Goal: Task Accomplishment & Management: Use online tool/utility

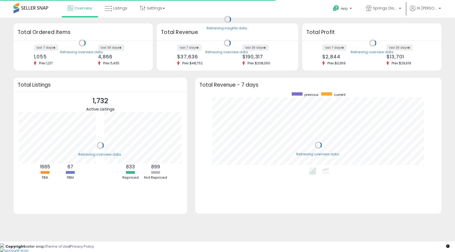
scroll to position [75, 236]
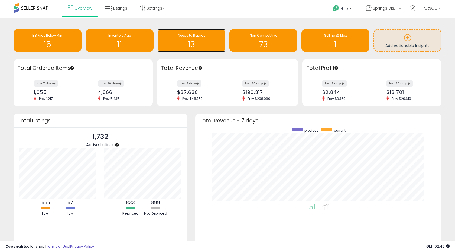
click at [191, 49] on h1 "13" at bounding box center [191, 44] width 63 height 9
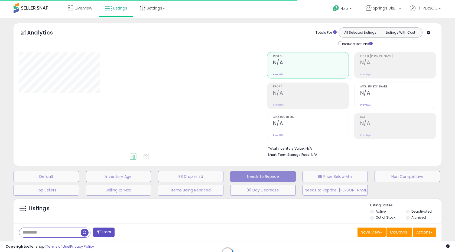
select select "**"
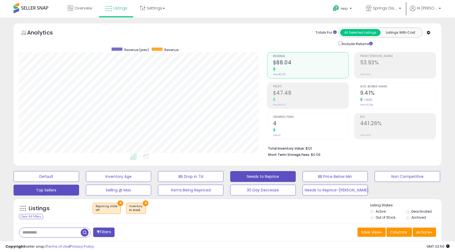
scroll to position [132, 0]
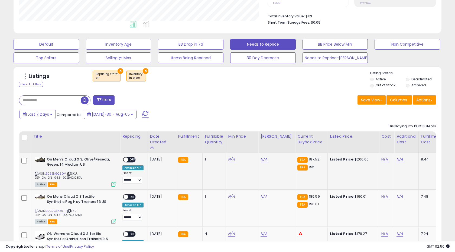
click at [54, 170] on div "ASIN: B0BBNGC3DV | SKU: BBP_OA_ON_94.5_B0BBNGC3DV Active FBA" at bounding box center [75, 171] width 81 height 29
click at [53, 175] on span "| SKU: BBP_OA_ON_94.5_B0BBNGC3DV" at bounding box center [59, 175] width 48 height 8
click at [56, 172] on link "B0BBNGC3DV" at bounding box center [56, 173] width 20 height 5
click at [228, 157] on link "N/A" at bounding box center [231, 158] width 7 height 5
type input "******"
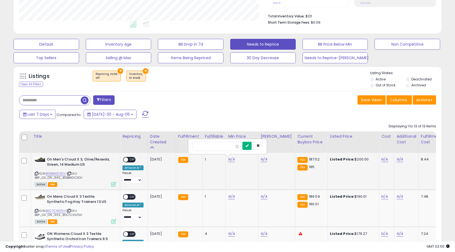
click at [249, 146] on button "submit" at bounding box center [247, 145] width 9 height 8
click at [261, 158] on link "N/A" at bounding box center [264, 158] width 7 height 5
type input "******"
click at [281, 144] on icon "submit" at bounding box center [279, 145] width 3 height 3
click at [130, 161] on span "OFF" at bounding box center [132, 159] width 9 height 5
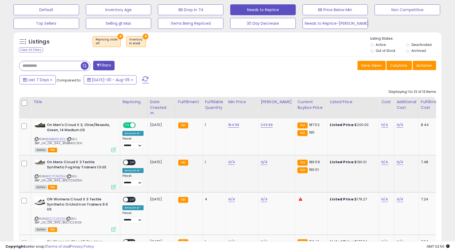
scroll to position [182, 0]
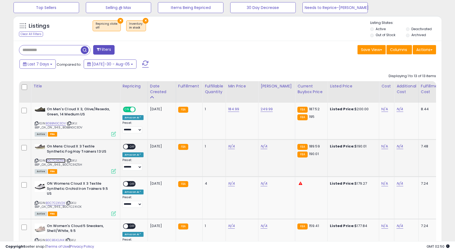
click at [62, 160] on link "B0C7C3KZ5H" at bounding box center [56, 160] width 20 height 5
click at [231, 148] on link "N/A" at bounding box center [231, 145] width 7 height 5
type input "******"
click at [249, 136] on button "submit" at bounding box center [247, 132] width 9 height 8
click at [261, 146] on link "N/A" at bounding box center [264, 145] width 7 height 5
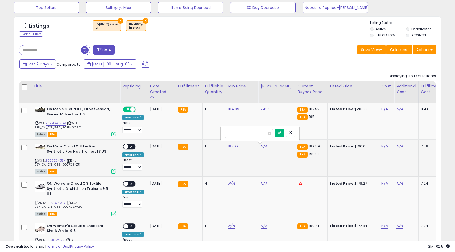
type input "******"
click at [282, 134] on button "submit" at bounding box center [279, 132] width 9 height 8
click at [130, 147] on span "OFF" at bounding box center [132, 146] width 9 height 5
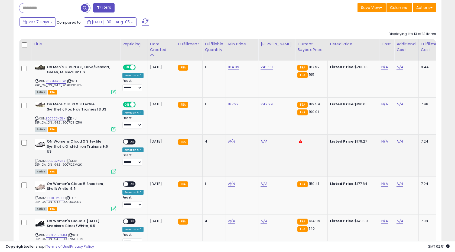
scroll to position [242, 0]
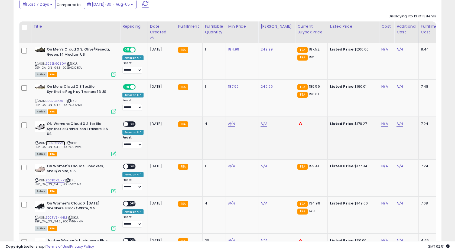
click at [62, 142] on link "B0C7C2XV2K" at bounding box center [55, 143] width 19 height 5
click at [226, 123] on td "N/A" at bounding box center [242, 138] width 33 height 42
click at [229, 123] on link "N/A" at bounding box center [231, 123] width 7 height 5
type input "******"
click at [252, 110] on button "submit" at bounding box center [247, 110] width 9 height 8
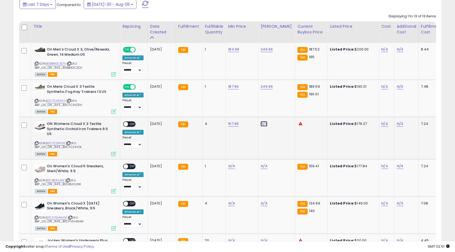
click at [261, 121] on link "N/A" at bounding box center [264, 123] width 7 height 5
type input "******"
click at [281, 110] on button "submit" at bounding box center [279, 110] width 9 height 8
click at [129, 125] on span "OFF" at bounding box center [132, 124] width 9 height 5
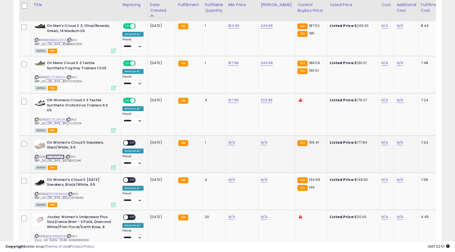
click at [60, 155] on link "B0CB5X2JNK" at bounding box center [55, 156] width 19 height 5
click at [229, 142] on link "N/A" at bounding box center [231, 142] width 7 height 5
type input "******"
click at [250, 129] on button "submit" at bounding box center [247, 129] width 9 height 8
click at [261, 144] on link "N/A" at bounding box center [264, 142] width 7 height 5
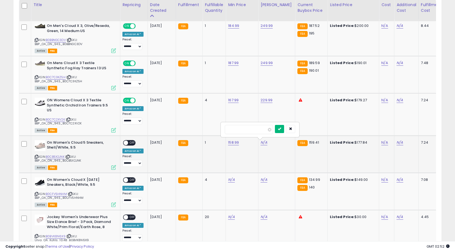
type input "******"
click at [281, 130] on icon "submit" at bounding box center [279, 128] width 3 height 3
click at [132, 143] on span "OFF" at bounding box center [132, 142] width 9 height 5
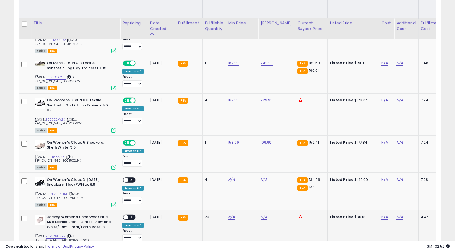
scroll to position [326, 0]
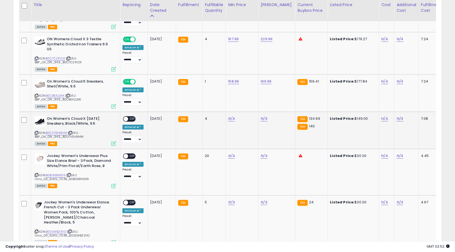
click at [62, 134] on span "| SKU: BBP_OA_ON_94.5_B0CFV5HNHM" at bounding box center [59, 134] width 49 height 8
click at [62, 131] on link "B0CFV5HNHM" at bounding box center [56, 132] width 21 height 5
click at [232, 119] on link "N/A" at bounding box center [231, 118] width 7 height 5
type input "******"
click at [249, 106] on icon "submit" at bounding box center [247, 104] width 3 height 3
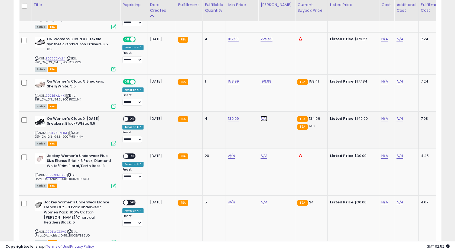
click at [261, 119] on link "N/A" at bounding box center [264, 118] width 7 height 5
type input "******"
click at [283, 102] on button "submit" at bounding box center [279, 105] width 9 height 8
click at [132, 119] on span "OFF" at bounding box center [132, 118] width 9 height 5
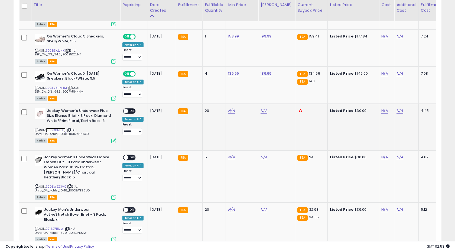
click at [60, 129] on link "B0BVK8N6X9" at bounding box center [56, 130] width 20 height 5
click at [226, 110] on td "N/A" at bounding box center [242, 127] width 33 height 46
click at [228, 110] on link "N/A" at bounding box center [231, 110] width 7 height 5
type input "*****"
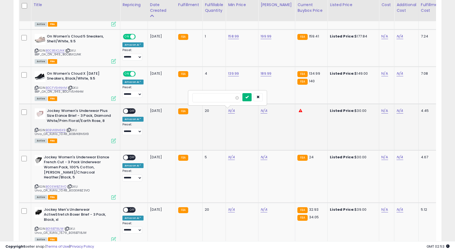
click at [249, 96] on icon "submit" at bounding box center [247, 96] width 3 height 3
click at [262, 108] on link "N/A" at bounding box center [264, 110] width 7 height 5
type input "*****"
click at [284, 95] on button "submit" at bounding box center [279, 97] width 9 height 8
click at [129, 108] on div "ON OFF" at bounding box center [129, 111] width 13 height 6
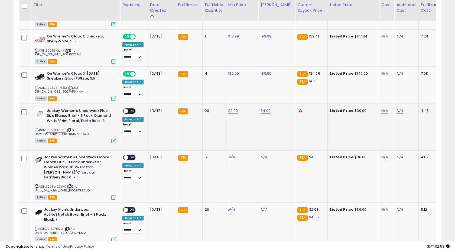
click at [128, 111] on span at bounding box center [126, 111] width 5 height 5
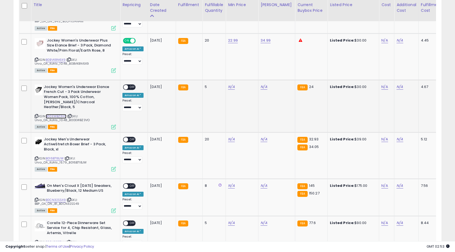
click at [59, 114] on link "B00EWBZ3VO" at bounding box center [56, 116] width 21 height 5
click at [226, 86] on td "N/A" at bounding box center [242, 106] width 33 height 52
click at [228, 87] on link "N/A" at bounding box center [231, 86] width 7 height 5
type input "*****"
click at [249, 73] on icon "submit" at bounding box center [247, 72] width 3 height 3
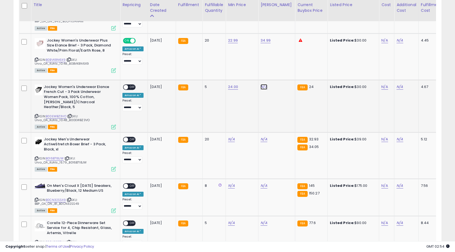
click at [261, 86] on link "N/A" at bounding box center [264, 86] width 7 height 5
type input "*****"
click at [281, 73] on icon "submit" at bounding box center [279, 72] width 3 height 3
click at [133, 88] on span "OFF" at bounding box center [132, 87] width 9 height 5
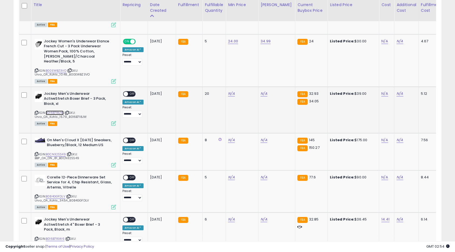
click at [56, 110] on link "B016B718JW" at bounding box center [55, 112] width 18 height 5
click at [230, 91] on link "N/A" at bounding box center [231, 93] width 7 height 5
type input "*****"
click at [250, 75] on button "submit" at bounding box center [247, 75] width 9 height 8
click at [261, 91] on link "N/A" at bounding box center [264, 93] width 7 height 5
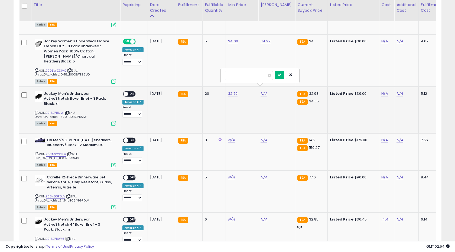
type input "*****"
click at [281, 73] on icon "submit" at bounding box center [279, 74] width 3 height 3
click at [134, 91] on div "ON OFF" at bounding box center [129, 94] width 13 height 6
click at [131, 91] on span "OFF" at bounding box center [132, 93] width 9 height 5
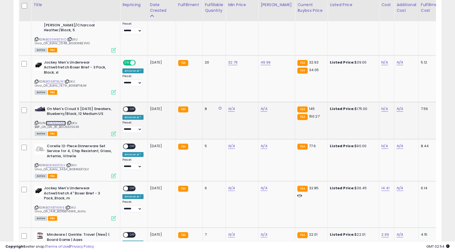
click at [56, 121] on link "B0CN32SS49" at bounding box center [56, 123] width 20 height 5
click at [229, 106] on link "N/A" at bounding box center [231, 108] width 7 height 5
type input "******"
click at [252, 92] on button "submit" at bounding box center [247, 90] width 9 height 8
click at [263, 106] on link "N/A" at bounding box center [264, 108] width 7 height 5
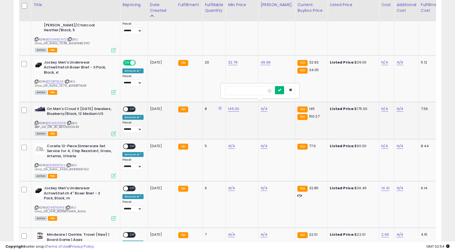
type input "******"
click at [282, 89] on button "submit" at bounding box center [279, 90] width 9 height 8
click at [127, 107] on span at bounding box center [126, 109] width 5 height 5
click at [130, 107] on span "OFF" at bounding box center [132, 109] width 9 height 5
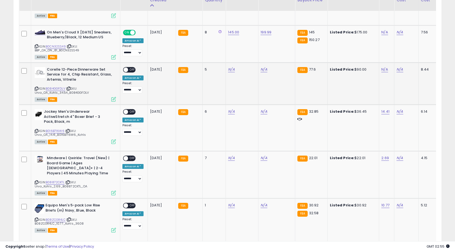
scroll to position [584, 0]
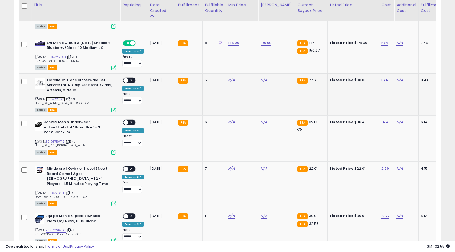
click at [54, 97] on link "B084GGFDLV" at bounding box center [56, 99] width 20 height 5
click at [231, 77] on link "N/A" at bounding box center [231, 79] width 7 height 5
type input "*****"
click at [249, 62] on icon "submit" at bounding box center [247, 60] width 3 height 3
click at [263, 77] on link "N/A" at bounding box center [264, 79] width 7 height 5
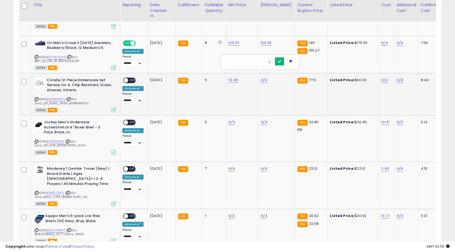
type input "******"
click at [281, 60] on icon "submit" at bounding box center [279, 60] width 3 height 3
type input "*****"
click at [249, 59] on button "submit" at bounding box center [248, 61] width 9 height 8
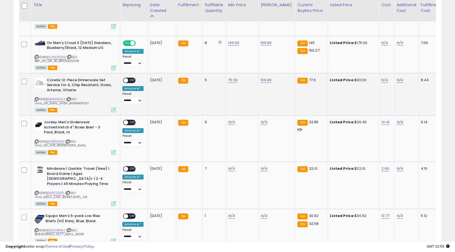
click at [136, 78] on div "**********" at bounding box center [133, 91] width 21 height 27
click at [133, 78] on span "OFF" at bounding box center [132, 80] width 9 height 5
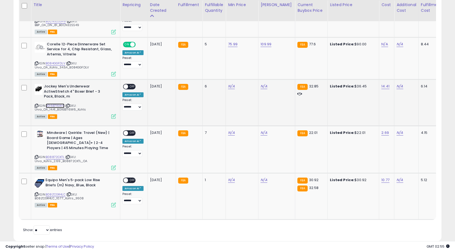
click at [50, 103] on link "B016B716W6" at bounding box center [55, 105] width 19 height 5
click at [231, 83] on link "N/A" at bounding box center [231, 85] width 7 height 5
type input "*****"
click at [249, 69] on icon "submit" at bounding box center [247, 67] width 3 height 3
click at [261, 83] on link "N/A" at bounding box center [264, 85] width 7 height 5
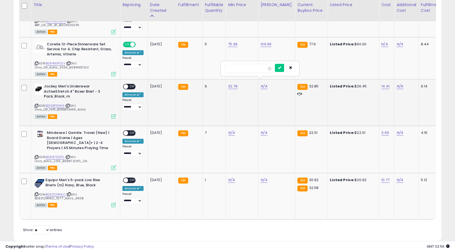
type input "*"
type input "*****"
click at [281, 66] on icon "submit" at bounding box center [279, 67] width 3 height 3
click at [133, 84] on span "OFF" at bounding box center [132, 86] width 9 height 5
click at [57, 155] on link "B08872CKTL" at bounding box center [55, 157] width 19 height 5
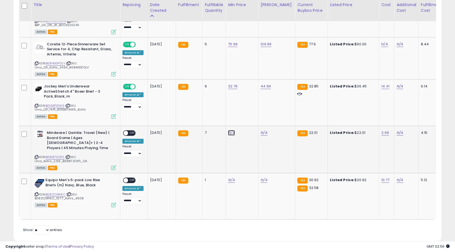
click at [229, 130] on link "N/A" at bounding box center [231, 132] width 7 height 5
type input "*****"
click at [249, 114] on icon "submit" at bounding box center [247, 113] width 3 height 3
click at [261, 130] on link "N/A" at bounding box center [264, 132] width 7 height 5
type input "*"
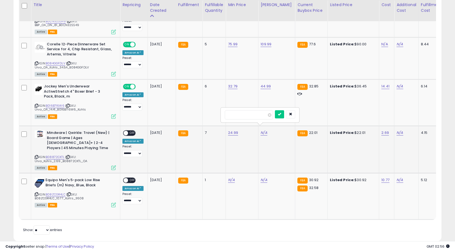
type input "*"
type input "*****"
click at [281, 115] on icon "submit" at bounding box center [279, 113] width 3 height 3
click at [132, 130] on div "ON OFF" at bounding box center [129, 133] width 13 height 6
click at [131, 131] on span "OFF" at bounding box center [132, 133] width 9 height 5
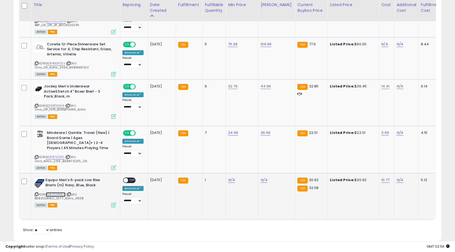
click at [54, 192] on link "B08ZCGR4LC" at bounding box center [56, 194] width 20 height 5
click at [228, 177] on link "N/A" at bounding box center [231, 179] width 7 height 5
type input "*****"
click at [250, 158] on button "submit" at bounding box center [247, 156] width 9 height 8
click at [263, 177] on link "N/A" at bounding box center [264, 179] width 7 height 5
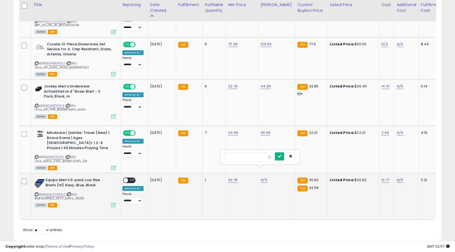
type input "*****"
click at [284, 154] on button "submit" at bounding box center [279, 156] width 9 height 8
click at [131, 178] on span "OFF" at bounding box center [132, 180] width 9 height 5
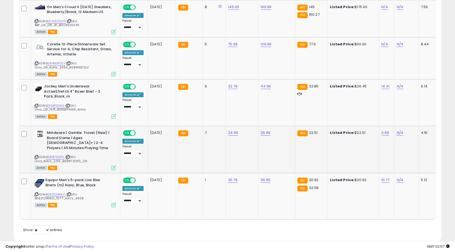
scroll to position [0, 0]
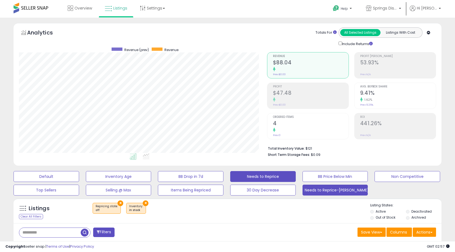
click at [79, 182] on button "Needs to Reprice-[PERSON_NAME]" at bounding box center [47, 176] width 66 height 11
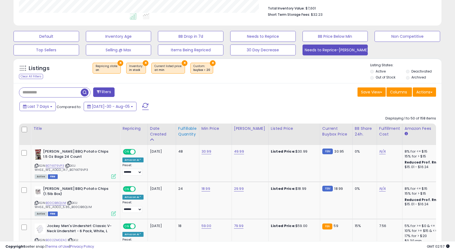
scroll to position [111, 248]
click at [185, 132] on div "Fulfillable Quantity" at bounding box center [187, 131] width 19 height 11
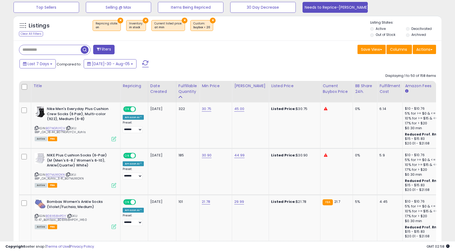
scroll to position [201, 0]
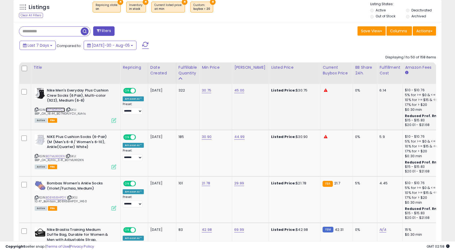
click at [57, 108] on link "B07NGPJYCV" at bounding box center [55, 109] width 19 height 5
click at [202, 91] on link "30.75" at bounding box center [206, 90] width 9 height 5
type input "*"
type input "*****"
click at [225, 79] on button "submit" at bounding box center [222, 77] width 9 height 8
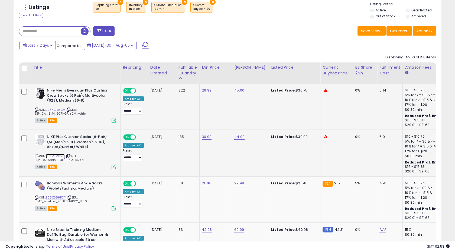
click at [61, 156] on link "B07MJXX2KN" at bounding box center [55, 156] width 19 height 5
click at [208, 93] on link "30.90" at bounding box center [207, 90] width 10 height 5
type input "*****"
click at [226, 126] on button "submit" at bounding box center [222, 123] width 9 height 8
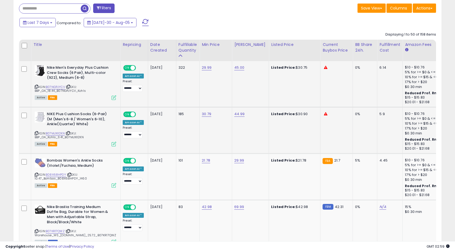
scroll to position [264, 0]
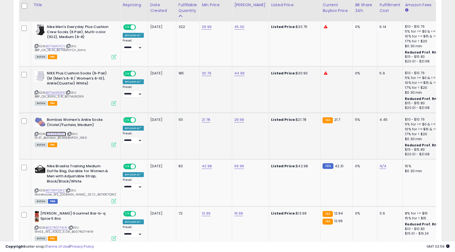
click at [61, 133] on link "B08X68HPDY" at bounding box center [56, 133] width 20 height 5
click at [205, 30] on link "21.78" at bounding box center [207, 26] width 10 height 5
type input "****"
type input "*****"
click at [227, 108] on button "submit" at bounding box center [221, 106] width 9 height 8
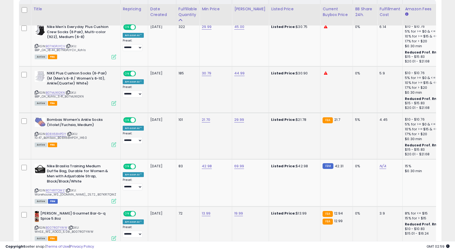
scroll to position [321, 0]
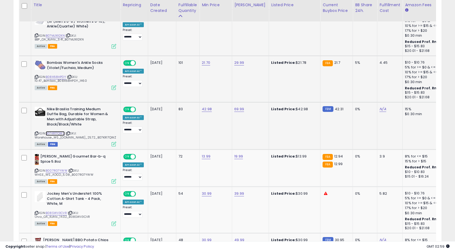
click at [57, 133] on link "B07KR17QWZ" at bounding box center [55, 133] width 19 height 5
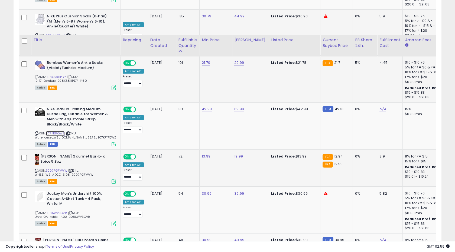
scroll to position [359, 0]
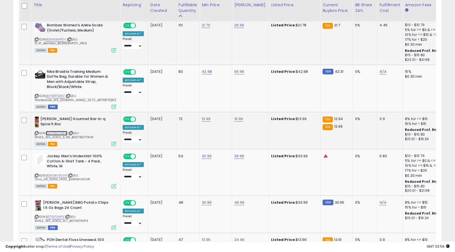
click at [55, 133] on link "B007RG7YWW" at bounding box center [57, 133] width 22 height 5
type input "*****"
click at [224, 106] on button "submit" at bounding box center [221, 105] width 9 height 8
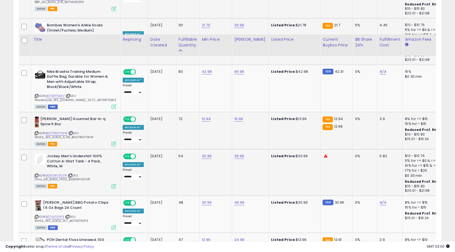
scroll to position [393, 0]
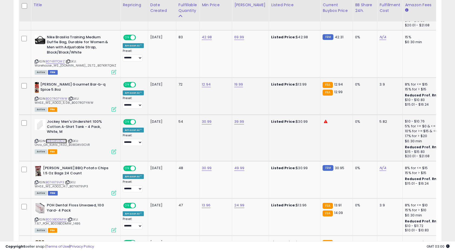
click at [57, 139] on link "B08SWV3CVR" at bounding box center [56, 141] width 21 height 5
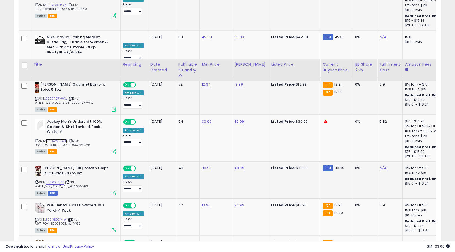
scroll to position [452, 0]
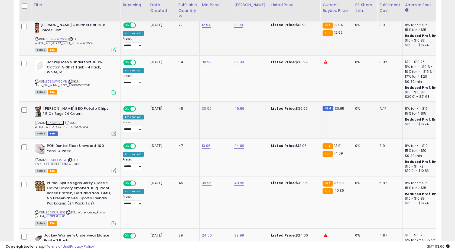
click at [49, 124] on link "B07KX79VP3" at bounding box center [55, 122] width 18 height 5
type input "*****"
click at [225, 95] on button "submit" at bounding box center [222, 95] width 9 height 8
click at [60, 158] on link "B003BDDM1W" at bounding box center [56, 159] width 21 height 5
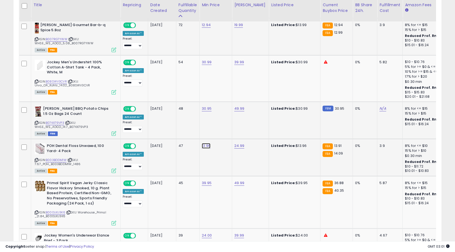
type input "*****"
click at [224, 132] on icon "submit" at bounding box center [221, 131] width 3 height 3
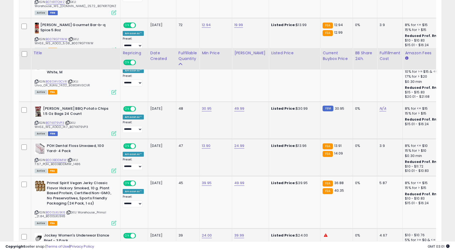
scroll to position [541, 0]
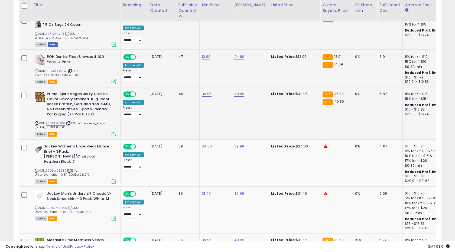
click at [58, 121] on div "ASIN: B000LKU3K6 | SKU: Warehouse_Primal _21.84_B000LKU3K6 Active FBA" at bounding box center [76, 113] width 82 height 44
click at [56, 122] on link "B000LKU3K6" at bounding box center [56, 123] width 20 height 5
type input "*****"
click at [224, 81] on icon "submit" at bounding box center [222, 79] width 3 height 3
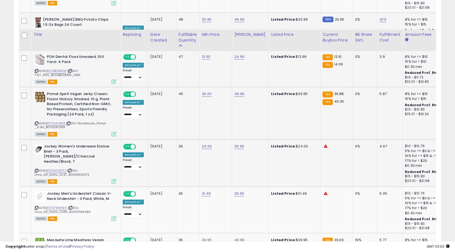
scroll to position [575, 0]
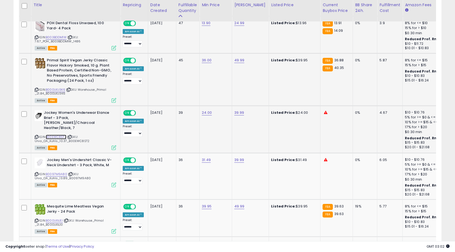
click at [58, 134] on link "B00EWC8ST2" at bounding box center [56, 136] width 21 height 5
type input "*****"
click at [224, 97] on icon "submit" at bounding box center [222, 98] width 3 height 3
click at [59, 173] on link "B0097M9A80" at bounding box center [56, 174] width 21 height 5
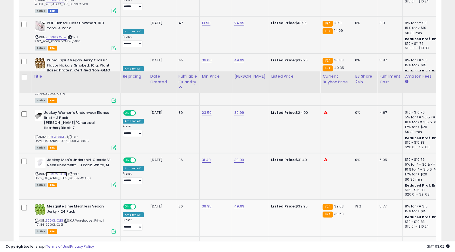
scroll to position [646, 0]
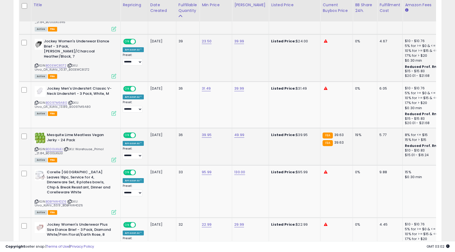
click at [52, 145] on div "ASIN: B000LKXJEI | SKU: Warehouse_Primal _21.84_B000LKXJEI Active FBA" at bounding box center [76, 146] width 82 height 29
click at [52, 147] on link "B000LKXJEI" at bounding box center [54, 149] width 17 height 5
type input "*****"
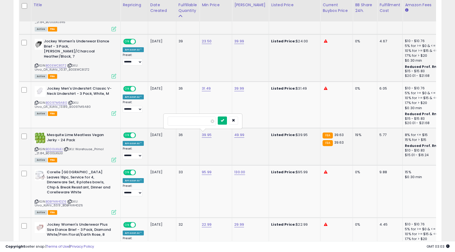
click at [224, 120] on icon "submit" at bounding box center [222, 119] width 3 height 3
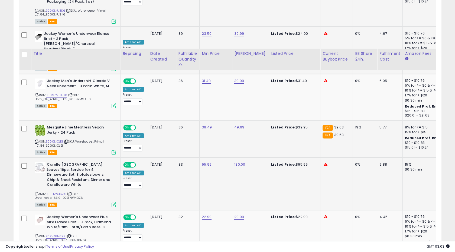
scroll to position [702, 0]
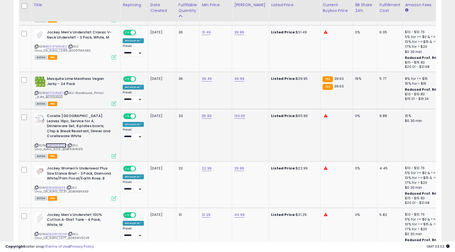
click at [56, 143] on link "B0BFNW4DZ6" at bounding box center [56, 145] width 21 height 5
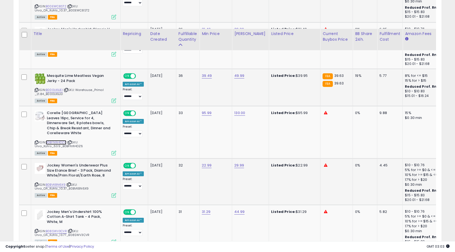
scroll to position [734, 0]
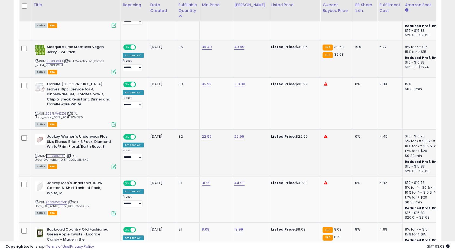
click at [51, 153] on link "B0BVK8N6X9" at bounding box center [56, 155] width 20 height 5
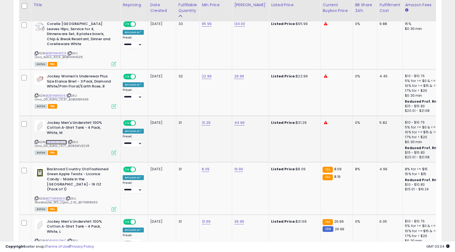
click at [61, 140] on link "B08SWV3CVR" at bounding box center [56, 142] width 21 height 5
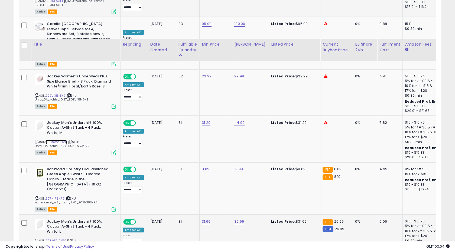
scroll to position [876, 0]
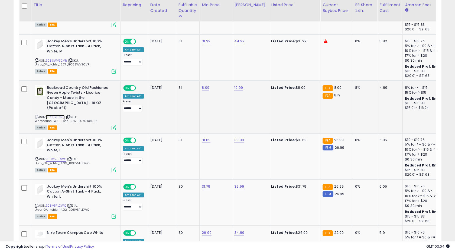
click at [54, 115] on link "B07N1R8NR3" at bounding box center [55, 117] width 19 height 5
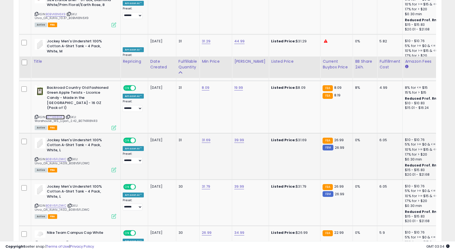
scroll to position [932, 0]
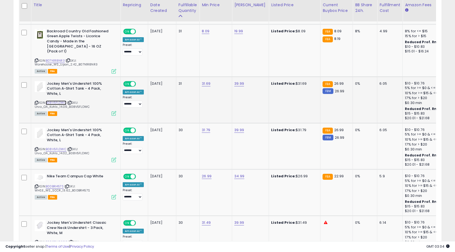
click at [54, 100] on link "B08V5FLDWC" at bounding box center [56, 102] width 21 height 5
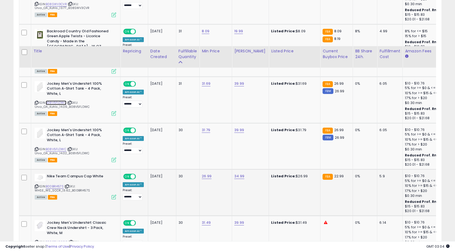
scroll to position [978, 0]
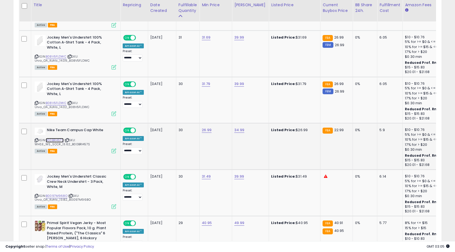
click at [51, 138] on link "B00BRI457S" at bounding box center [55, 140] width 18 height 5
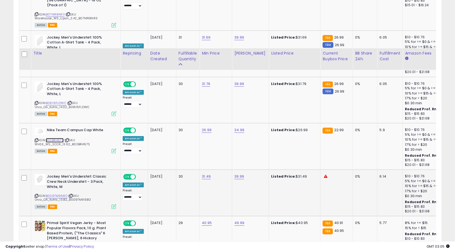
scroll to position [1026, 0]
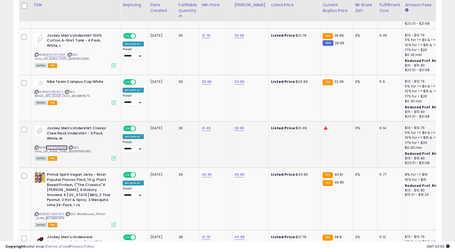
click at [59, 145] on link "B0097M968O" at bounding box center [57, 147] width 22 height 5
type input "*"
type input "*****"
click at [224, 105] on icon "submit" at bounding box center [221, 103] width 3 height 3
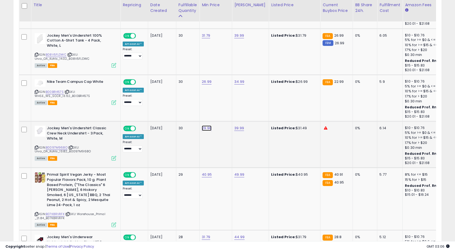
type input "*"
type input "*****"
click at [224, 105] on button "submit" at bounding box center [222, 104] width 9 height 8
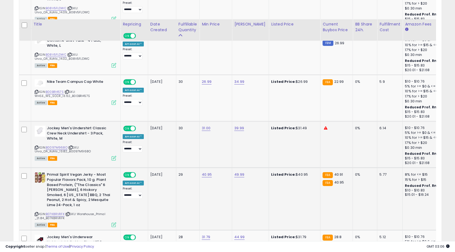
scroll to position [1058, 0]
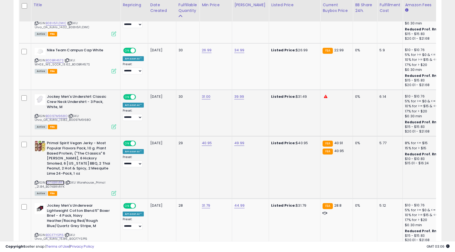
click at [57, 180] on link "B07K8RVRFK" at bounding box center [55, 182] width 19 height 5
type input "*****"
click at [224, 117] on icon "submit" at bounding box center [222, 118] width 3 height 3
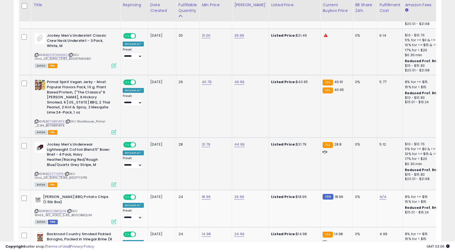
scroll to position [1151, 0]
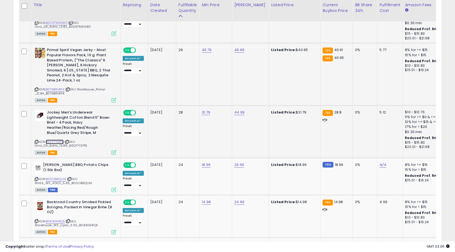
click at [57, 139] on link "B0CF7YSP15" at bounding box center [55, 141] width 18 height 5
click at [57, 176] on link "B00CIB6QUM" at bounding box center [56, 178] width 20 height 5
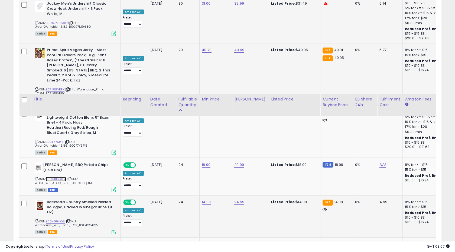
scroll to position [1265, 0]
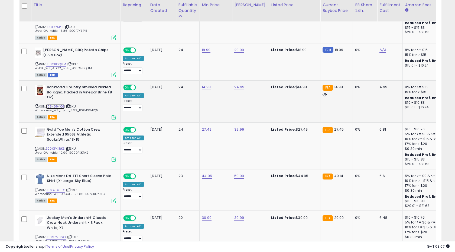
click at [58, 104] on link "B084G941Q5" at bounding box center [55, 106] width 19 height 5
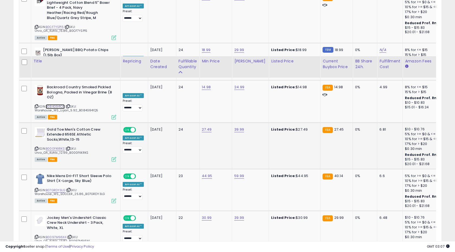
scroll to position [1321, 0]
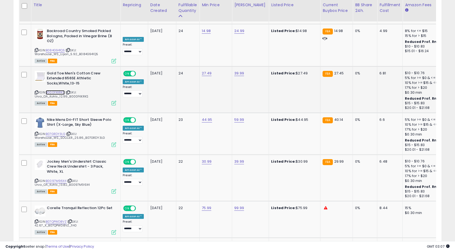
click at [56, 90] on link "B000FKKRKS" at bounding box center [55, 92] width 19 height 5
type input "*****"
click at [224, 45] on icon "submit" at bounding box center [222, 43] width 3 height 3
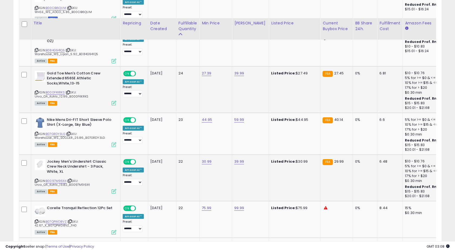
scroll to position [1340, 0]
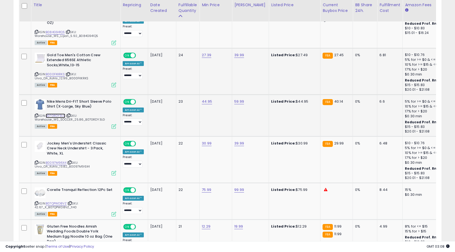
click at [50, 113] on link "B07GRDY3LG" at bounding box center [56, 115] width 20 height 5
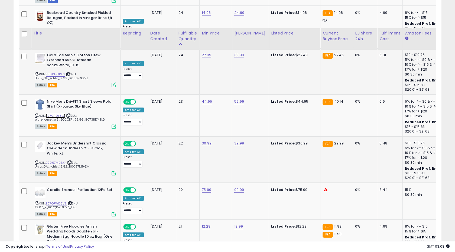
scroll to position [1378, 0]
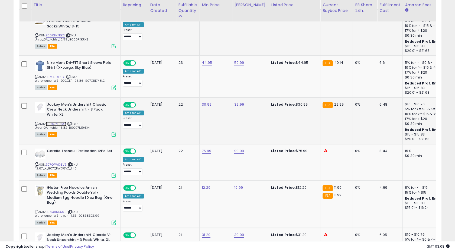
click at [54, 121] on link "B0097M96X4" at bounding box center [56, 123] width 21 height 5
type input "*"
type input "*****"
click at [224, 76] on icon "submit" at bounding box center [222, 74] width 3 height 3
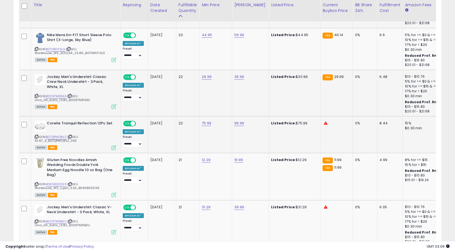
scroll to position [1418, 0]
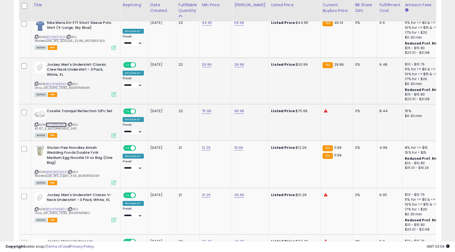
click at [58, 122] on link "B07QPWD8VZ" at bounding box center [56, 124] width 21 height 5
type input "*"
type input "*****"
click at [224, 81] on icon "submit" at bounding box center [222, 81] width 3 height 3
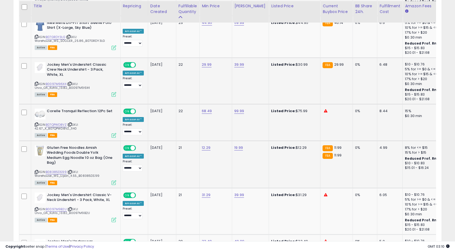
scroll to position [1454, 0]
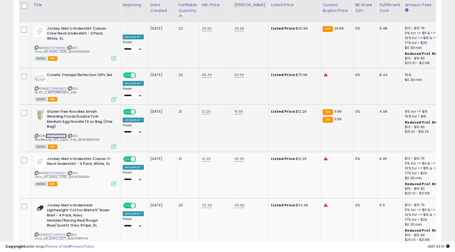
click at [59, 133] on link "B08385DS99" at bounding box center [56, 135] width 21 height 5
type input "*****"
click at [224, 83] on icon "submit" at bounding box center [221, 81] width 3 height 3
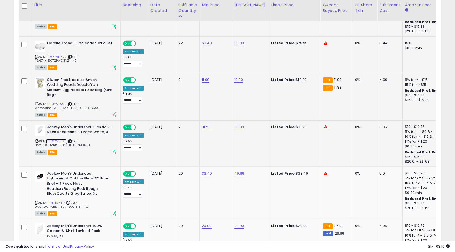
click at [58, 139] on link "B0097M9B2U" at bounding box center [56, 141] width 21 height 5
type input "*****"
click at [224, 99] on icon "submit" at bounding box center [221, 97] width 3 height 3
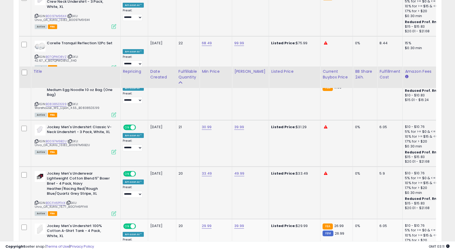
scroll to position [1558, 0]
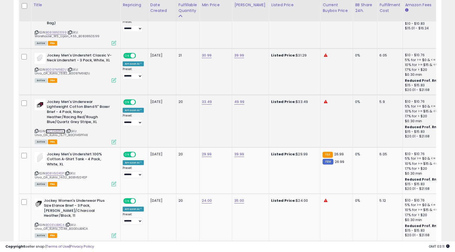
click at [58, 129] on link "B0CFH6PFHX" at bounding box center [56, 131] width 20 height 5
type input "*****"
click at [223, 74] on button "submit" at bounding box center [222, 72] width 9 height 8
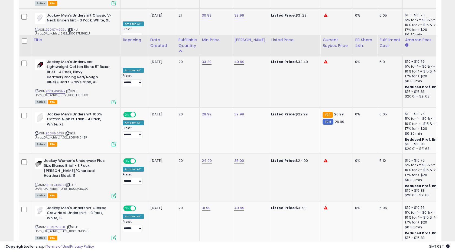
scroll to position [1632, 0]
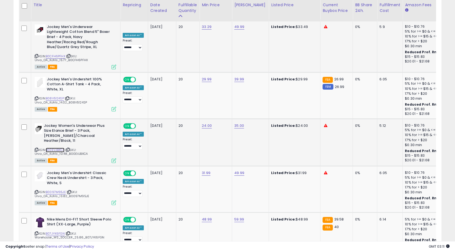
click at [58, 147] on link "B00EVJBXCA" at bounding box center [55, 149] width 19 height 5
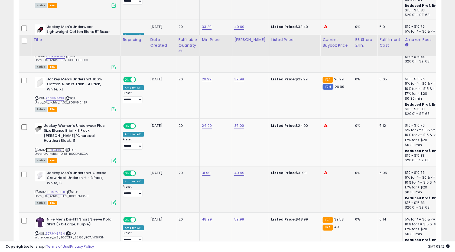
scroll to position [1667, 0]
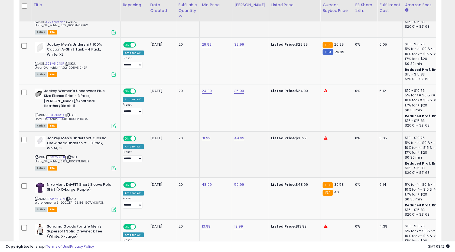
click at [58, 155] on link "B0097M95JE" at bounding box center [56, 157] width 20 height 5
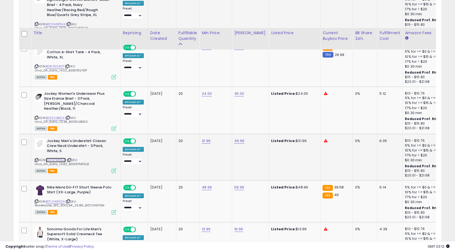
scroll to position [1709, 0]
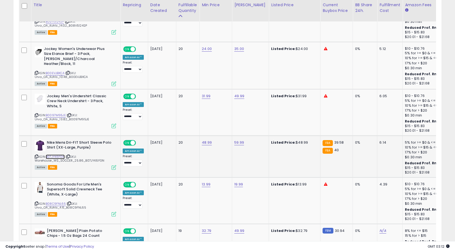
click at [57, 154] on link "B07JYK6FGN" at bounding box center [55, 156] width 19 height 5
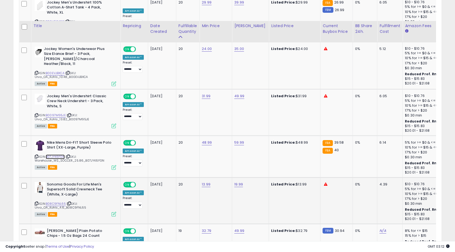
scroll to position [1775, 0]
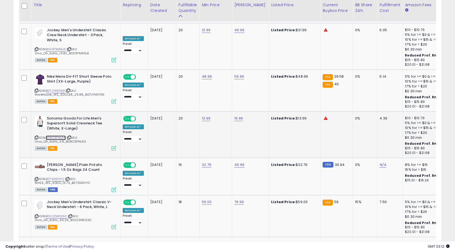
click at [54, 135] on link "B08C9FNL65" at bounding box center [56, 137] width 20 height 5
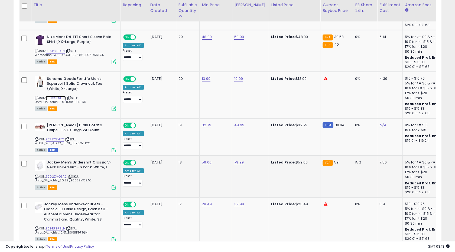
scroll to position [1838, 0]
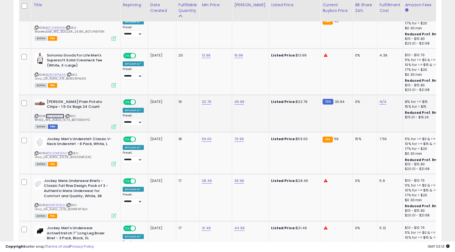
click at [56, 114] on link "B07S1XZHYC" at bounding box center [55, 116] width 18 height 5
type input "*****"
click at [224, 71] on icon "submit" at bounding box center [222, 71] width 3 height 3
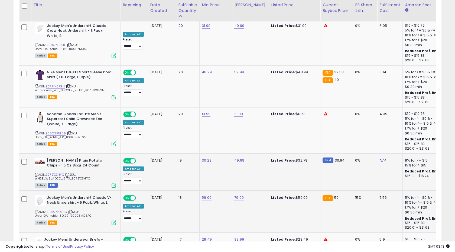
scroll to position [1827, 0]
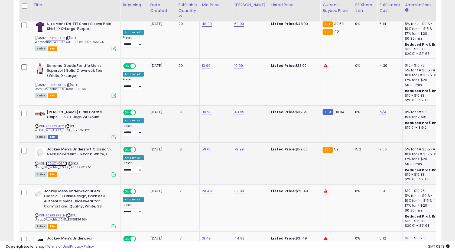
click at [57, 161] on link "B002ZMOZAC" at bounding box center [56, 163] width 21 height 5
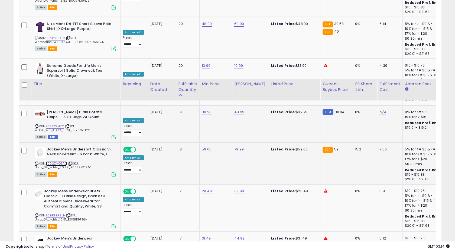
scroll to position [1914, 0]
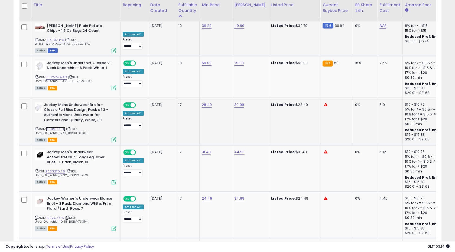
click at [57, 127] on link "B09RF9F9LH" at bounding box center [56, 129] width 20 height 5
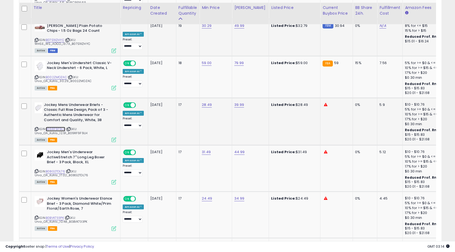
scroll to position [1921, 0]
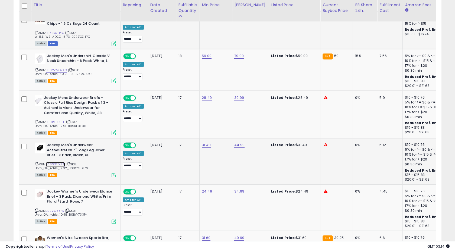
click at [53, 162] on link "B08G2TDL76" at bounding box center [55, 164] width 19 height 5
type input "*****"
click at [224, 116] on icon "submit" at bounding box center [221, 114] width 3 height 3
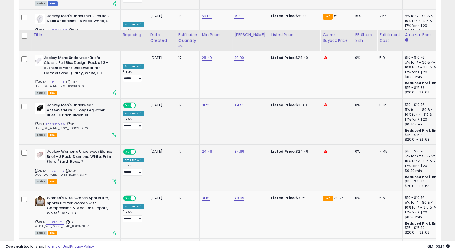
scroll to position [1990, 0]
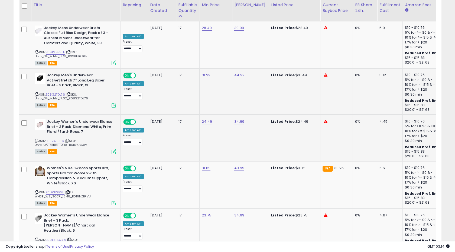
click at [54, 126] on div "ASIN: B0BVK733PK | SKU: Urva_OA_Kohls_10.48_B0BVK733PK Active FBA" at bounding box center [76, 136] width 82 height 34
click at [54, 139] on link "B0BVK733PK" at bounding box center [55, 141] width 18 height 5
type input "*"
type input "*****"
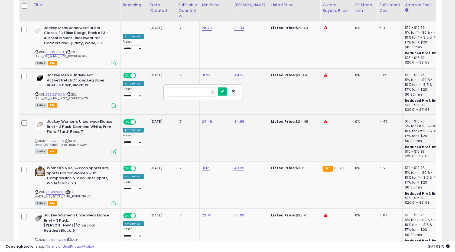
click at [225, 92] on button "submit" at bounding box center [222, 91] width 9 height 8
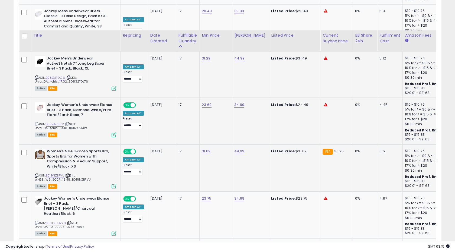
scroll to position [2038, 0]
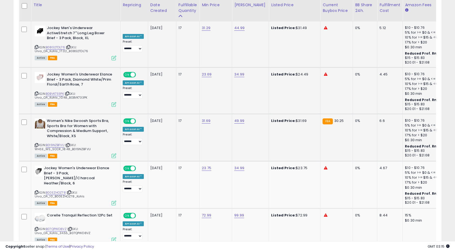
click at [58, 143] on span "| SKU: WHSE_WS_SCCR_18.48_B019NZBFVU" at bounding box center [63, 147] width 56 height 8
click at [52, 134] on div "ASIN: B019NZBFVU | SKU: WHSE_WS_SCCR_18.48_B019NZBFVU Active FBA" at bounding box center [76, 137] width 82 height 39
click at [54, 143] on link "B019NZBFVU" at bounding box center [55, 145] width 19 height 5
type input "*"
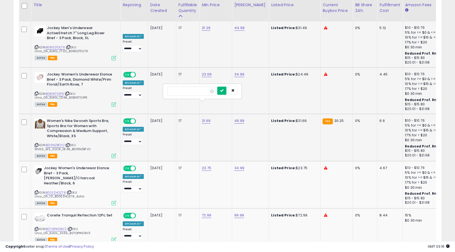
type input "*****"
click at [224, 92] on button "submit" at bounding box center [221, 90] width 9 height 8
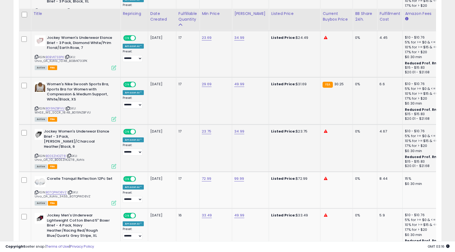
scroll to position [2092, 0]
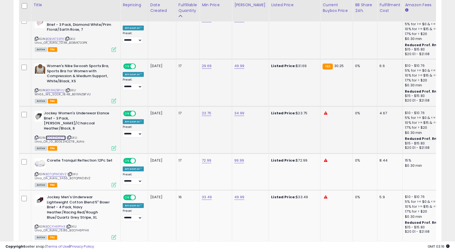
click at [59, 135] on link "B00EZHOZ78" at bounding box center [56, 137] width 20 height 5
type input "*****"
click at [226, 85] on button "submit" at bounding box center [222, 83] width 9 height 8
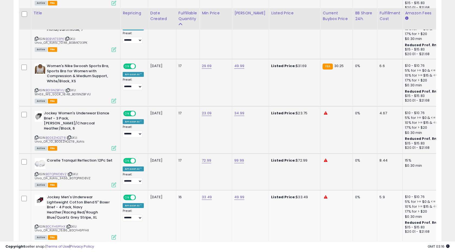
scroll to position [2144, 0]
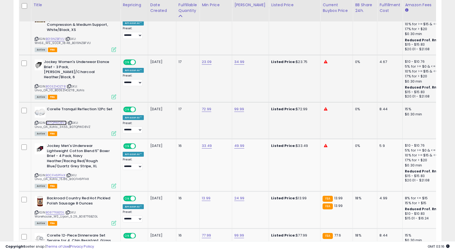
click at [58, 120] on link "B07QPWD8VZ" at bounding box center [56, 122] width 21 height 5
type input "*"
type input "*****"
click at [224, 78] on icon "submit" at bounding box center [222, 77] width 3 height 3
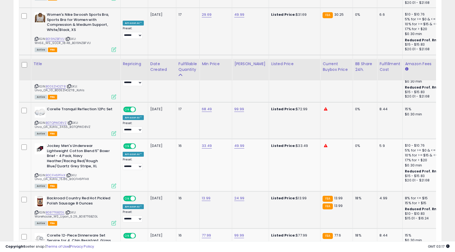
scroll to position [2202, 0]
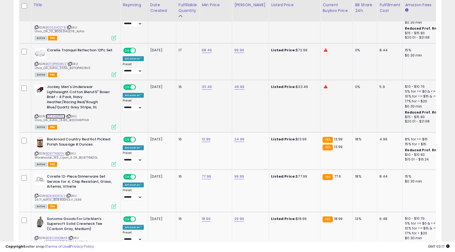
click at [59, 114] on link "B0CFH6PFHX" at bounding box center [56, 116] width 20 height 5
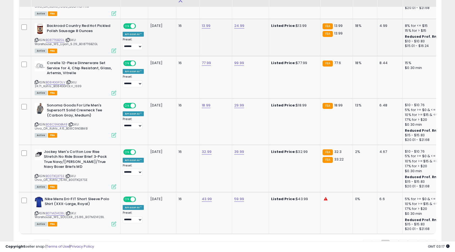
scroll to position [2301, 0]
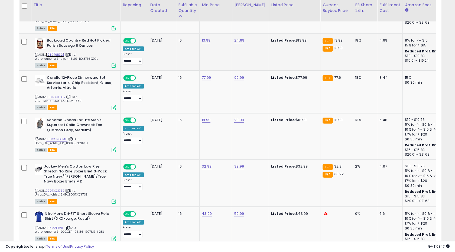
click at [59, 52] on link "B087T6BZGL" at bounding box center [55, 54] width 19 height 5
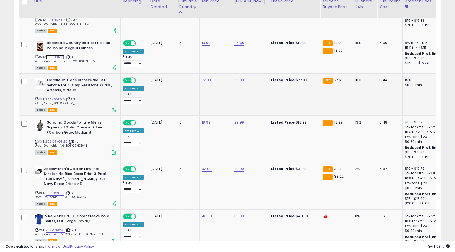
scroll to position [2293, 0]
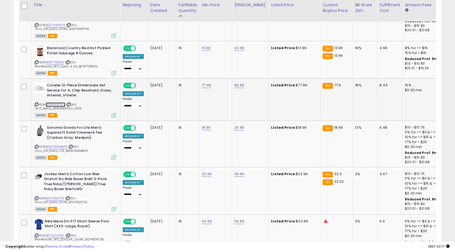
click at [53, 102] on link "B084GGFDLV" at bounding box center [56, 104] width 20 height 5
type input "*****"
click at [224, 55] on icon "submit" at bounding box center [222, 53] width 3 height 3
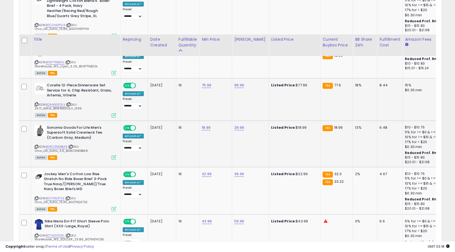
scroll to position [2328, 0]
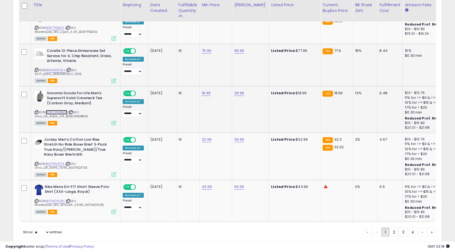
click at [56, 110] on link "B08C9NGBM8" at bounding box center [57, 112] width 22 height 5
click at [51, 161] on link "B00TXQ37SE" at bounding box center [55, 163] width 19 height 5
type input "*****"
click at [227, 110] on button "submit" at bounding box center [222, 108] width 9 height 8
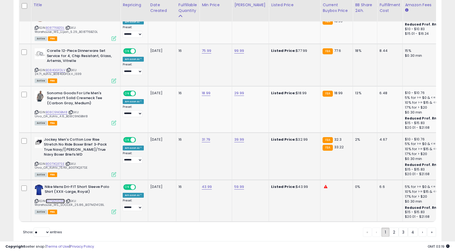
click at [55, 198] on link "B07MZH128L" at bounding box center [55, 200] width 19 height 5
type input "*****"
click at [227, 155] on button "submit" at bounding box center [222, 156] width 9 height 8
click at [408, 227] on link "2" at bounding box center [413, 231] width 10 height 9
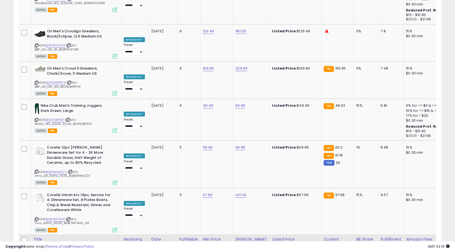
scroll to position [1433, 0]
